Goal: Information Seeking & Learning: Learn about a topic

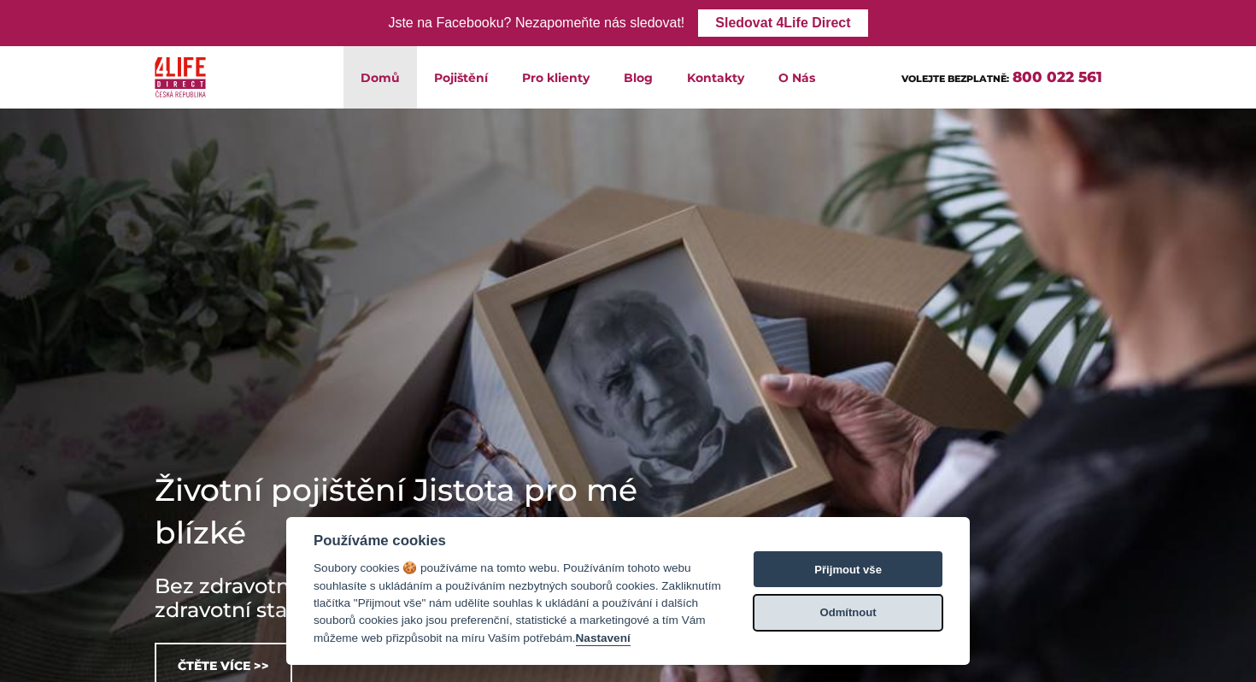
click at [851, 597] on button "Odmítnout" at bounding box center [847, 612] width 189 height 36
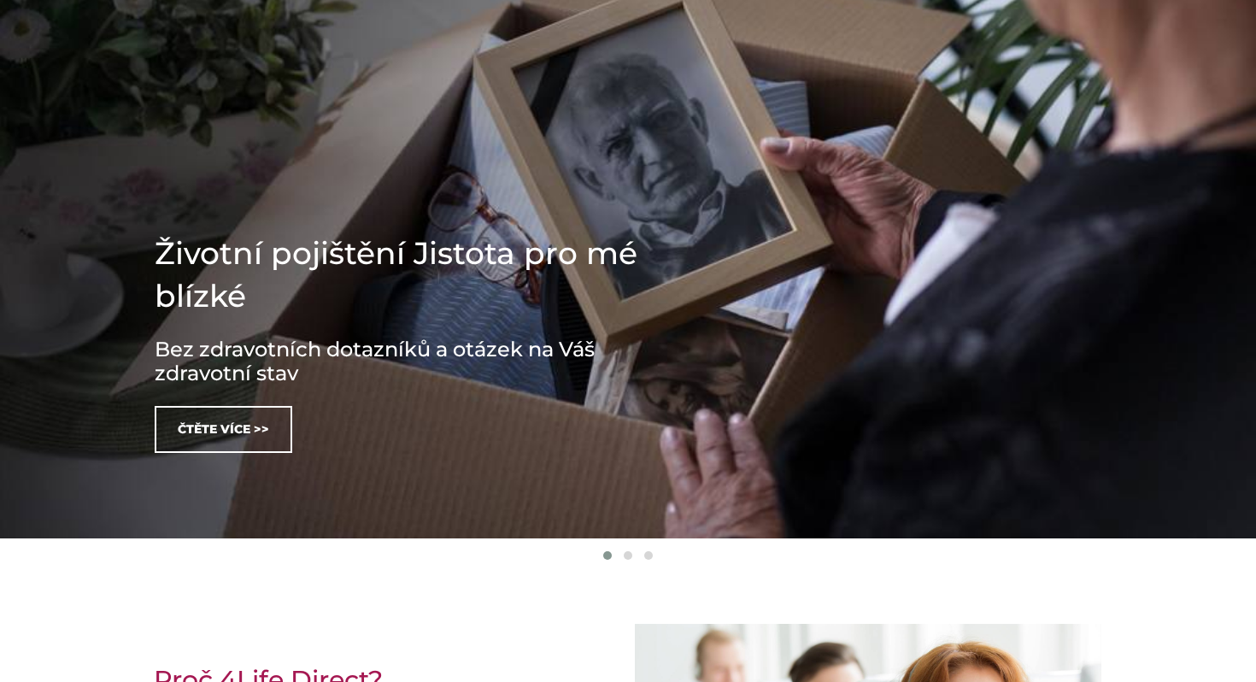
scroll to position [238, 0]
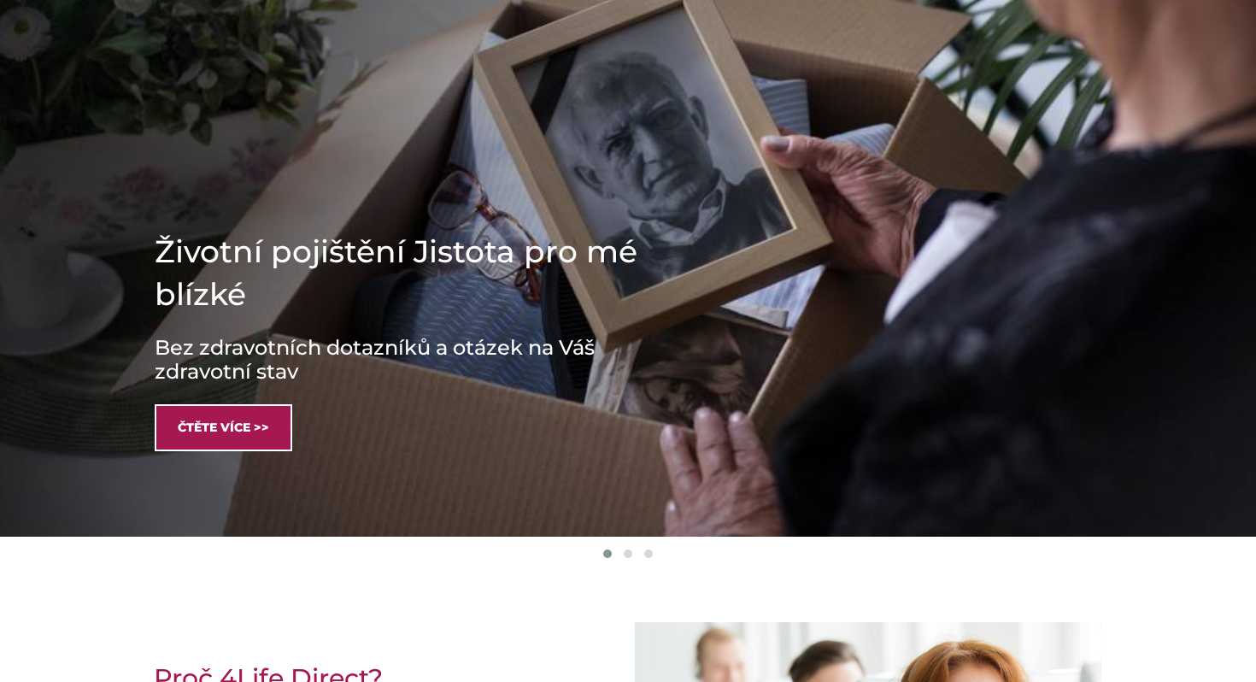
click at [223, 429] on link "Čtěte více >>" at bounding box center [224, 427] width 138 height 47
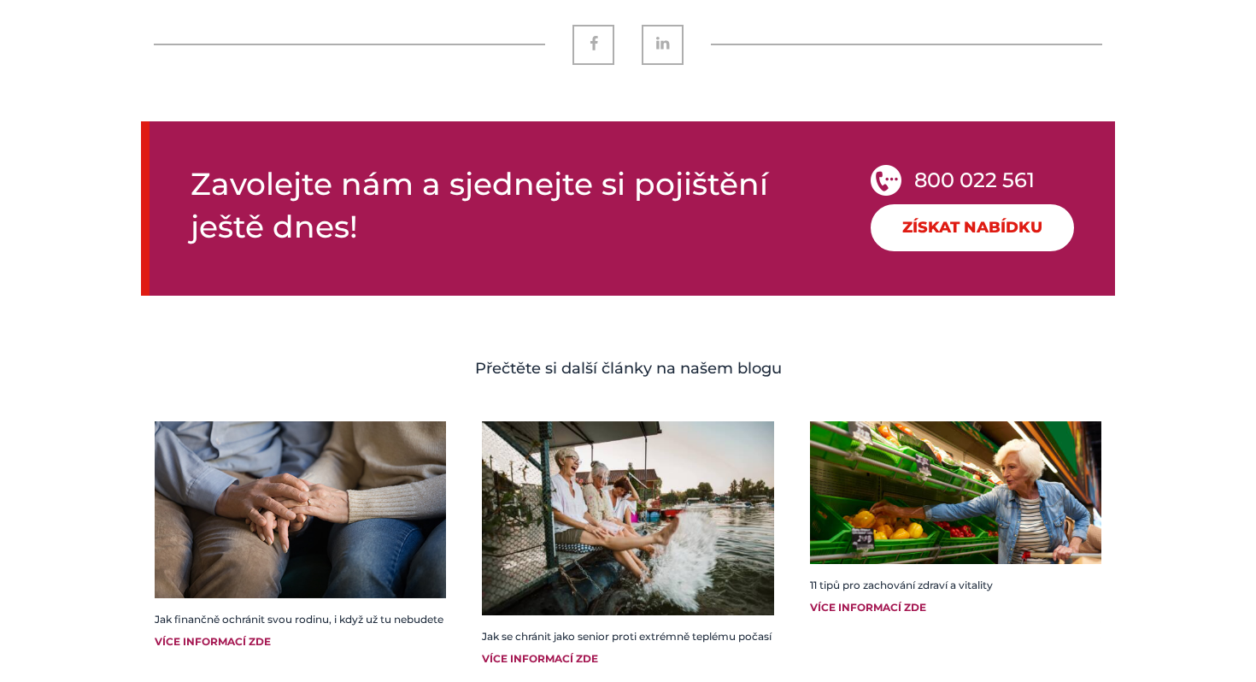
scroll to position [2598, 0]
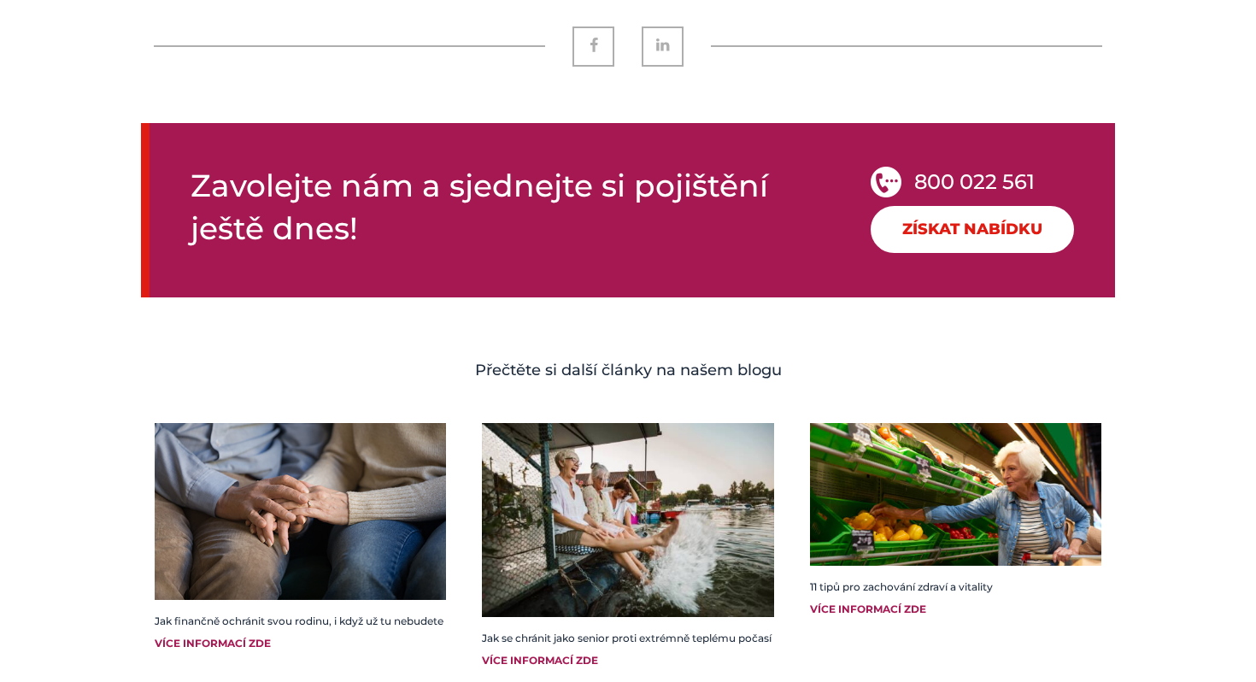
click at [237, 640] on div "Více informací zde" at bounding box center [300, 642] width 291 height 15
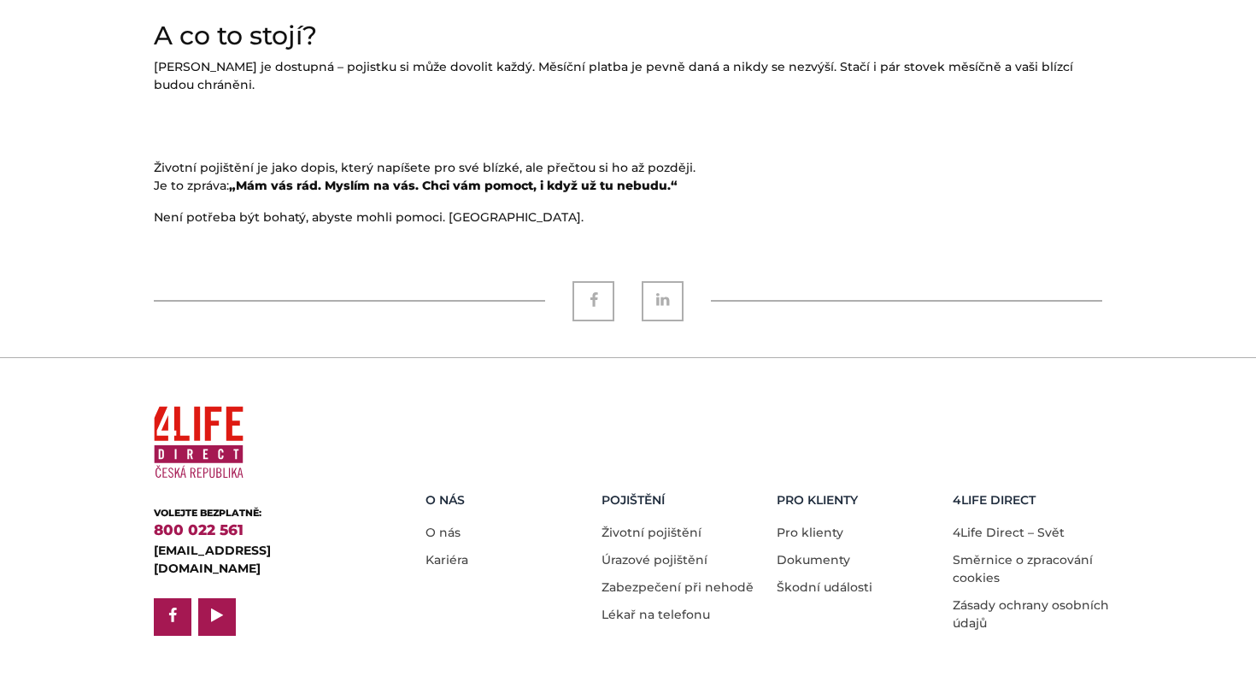
scroll to position [1974, 0]
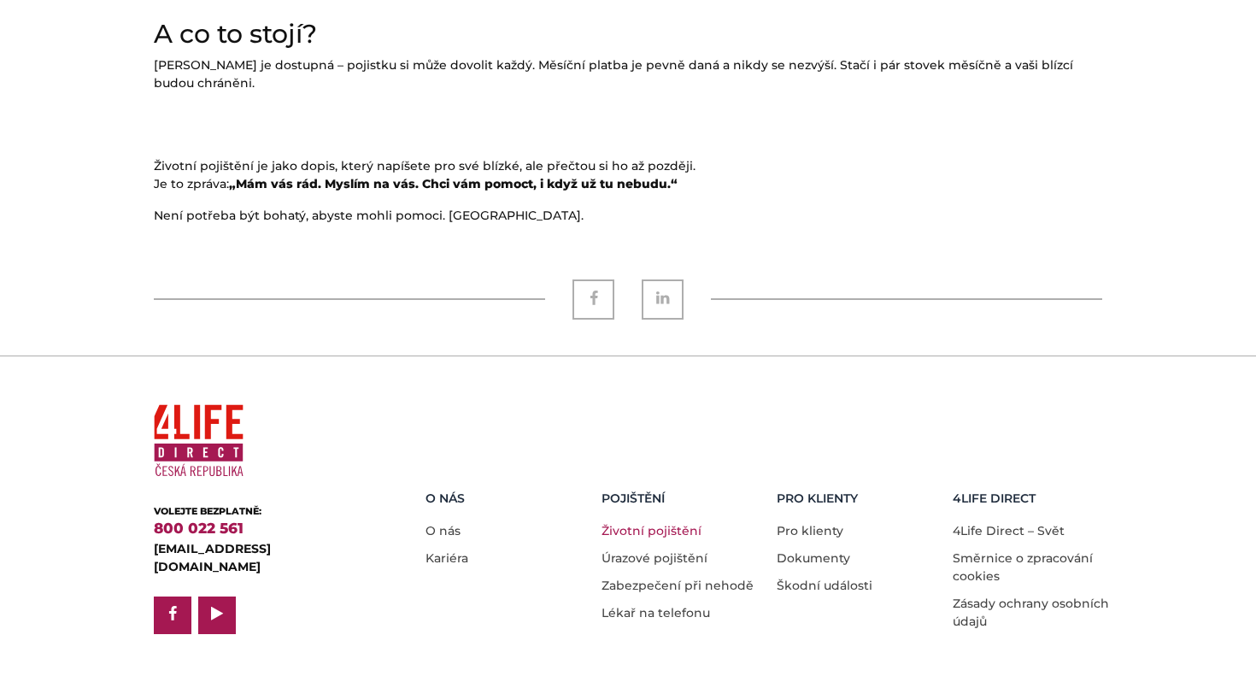
click at [634, 523] on link "Životní pojištění" at bounding box center [651, 530] width 100 height 15
